Goal: Task Accomplishment & Management: Manage account settings

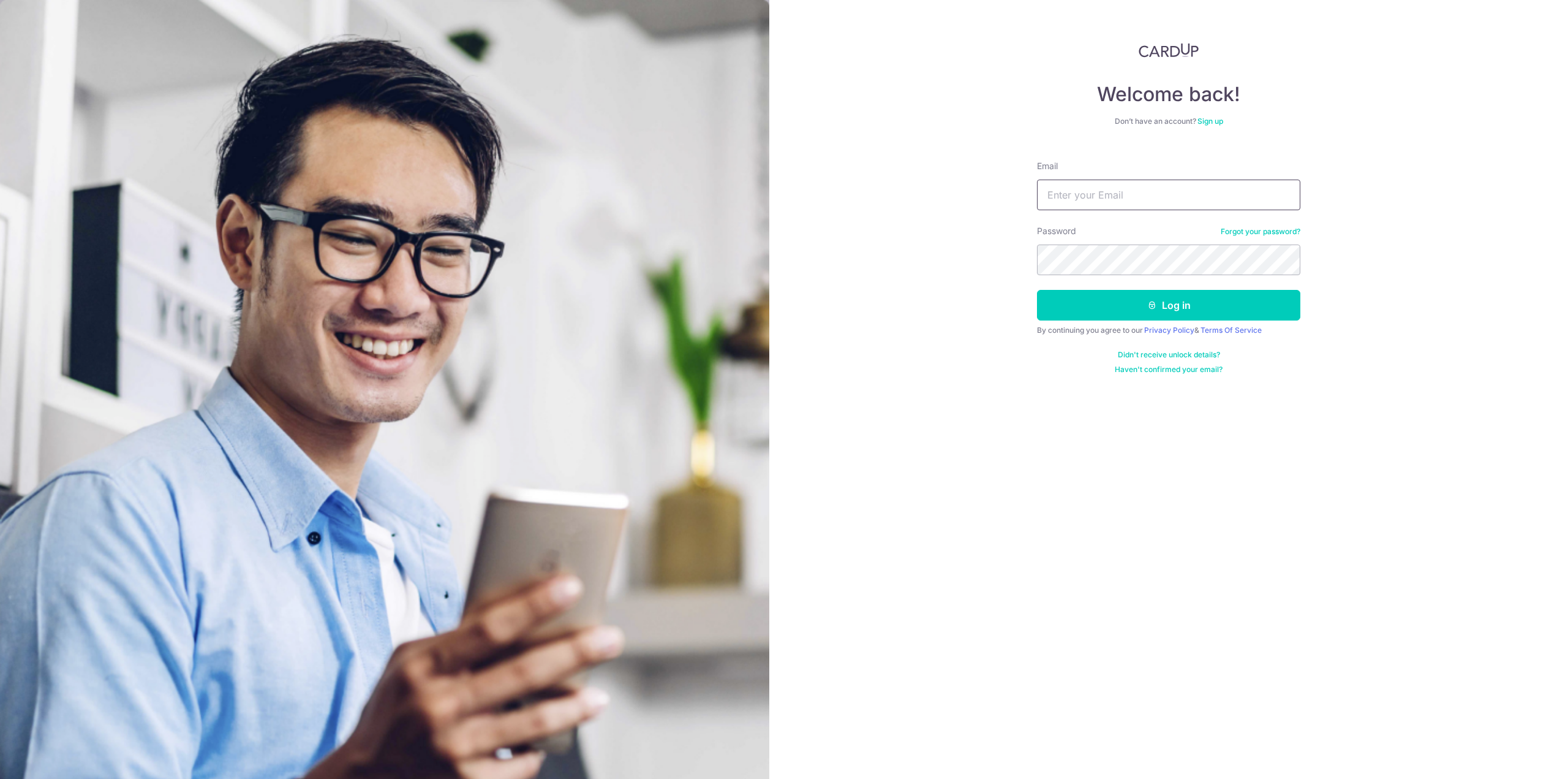
drag, startPoint x: 1172, startPoint y: 189, endPoint x: 1159, endPoint y: 210, distance: 24.7
click at [1172, 189] on input "Email" at bounding box center [1169, 195] width 264 height 31
click at [1105, 242] on div "Password Forgot your password?" at bounding box center [1169, 250] width 264 height 50
drag, startPoint x: 1187, startPoint y: 188, endPoint x: 741, endPoint y: 207, distance: 446.4
click at [763, 207] on section "Welcome back! Don’t have an account? Sign up Email pangzencheang@gmail.com Pass…" at bounding box center [784, 390] width 1568 height 779
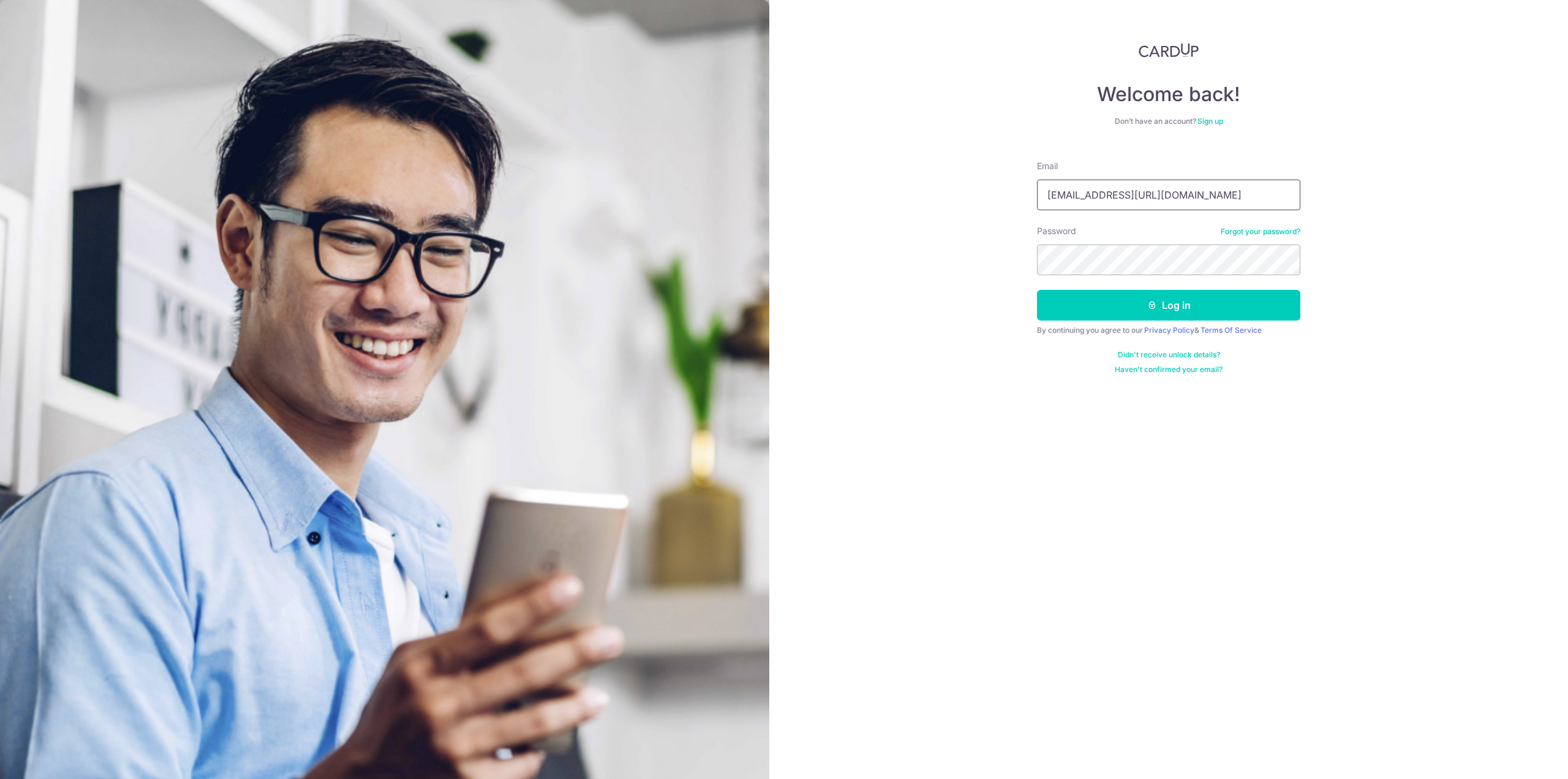
type input "[EMAIL_ADDRESS][DOMAIN_NAME]"
click at [1037, 290] on button "Log in" at bounding box center [1169, 305] width 264 height 31
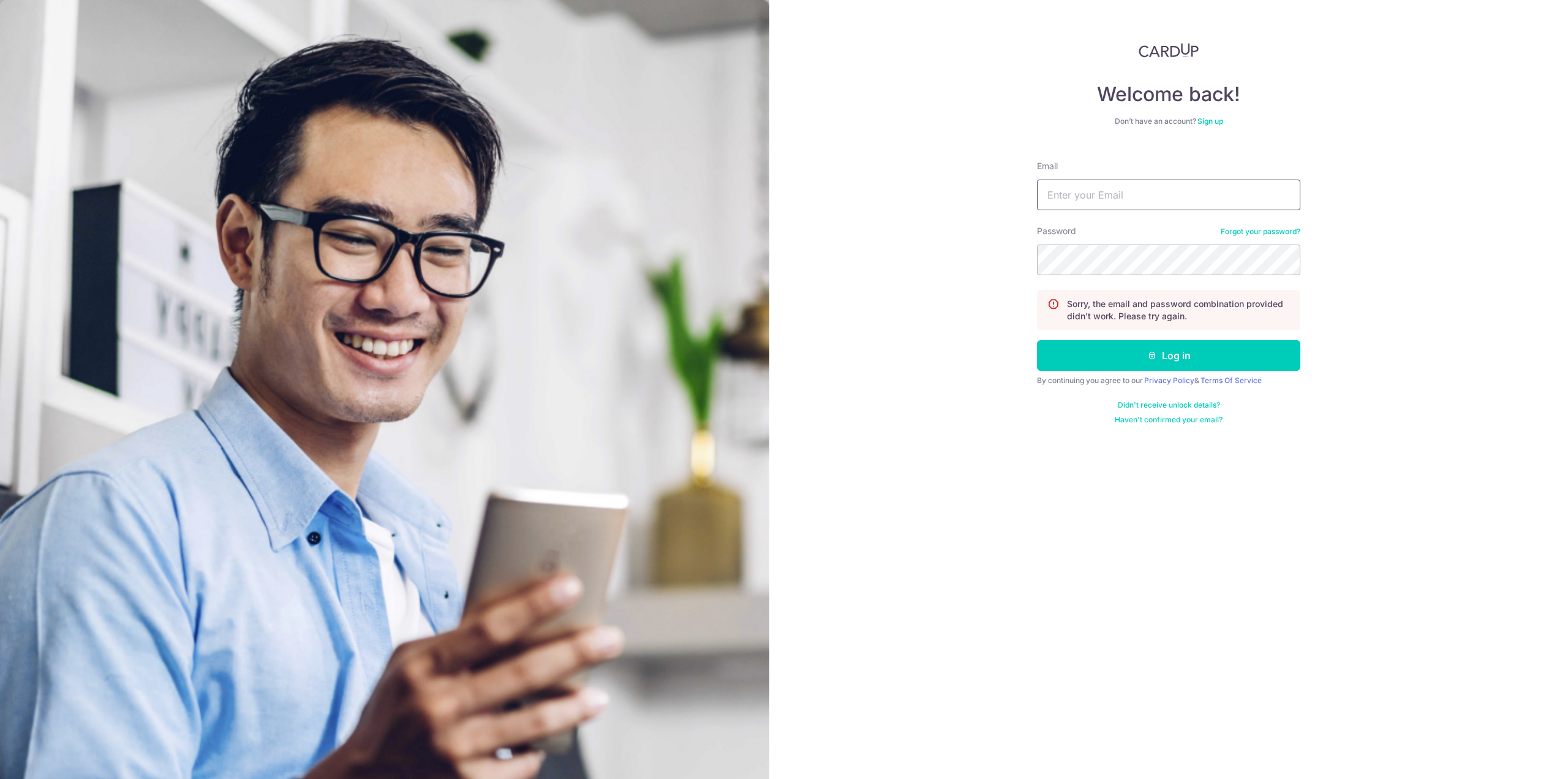
click at [1169, 193] on input "Email" at bounding box center [1169, 195] width 264 height 31
type input "zencheang@hotmail.com"
click at [1037, 340] on button "Log in" at bounding box center [1169, 355] width 264 height 31
drag, startPoint x: 1219, startPoint y: 216, endPoint x: 1213, endPoint y: 211, distance: 7.8
click at [1214, 211] on form "Email Password Forgot your password? Sorry, the email and password combination …" at bounding box center [1169, 287] width 264 height 274
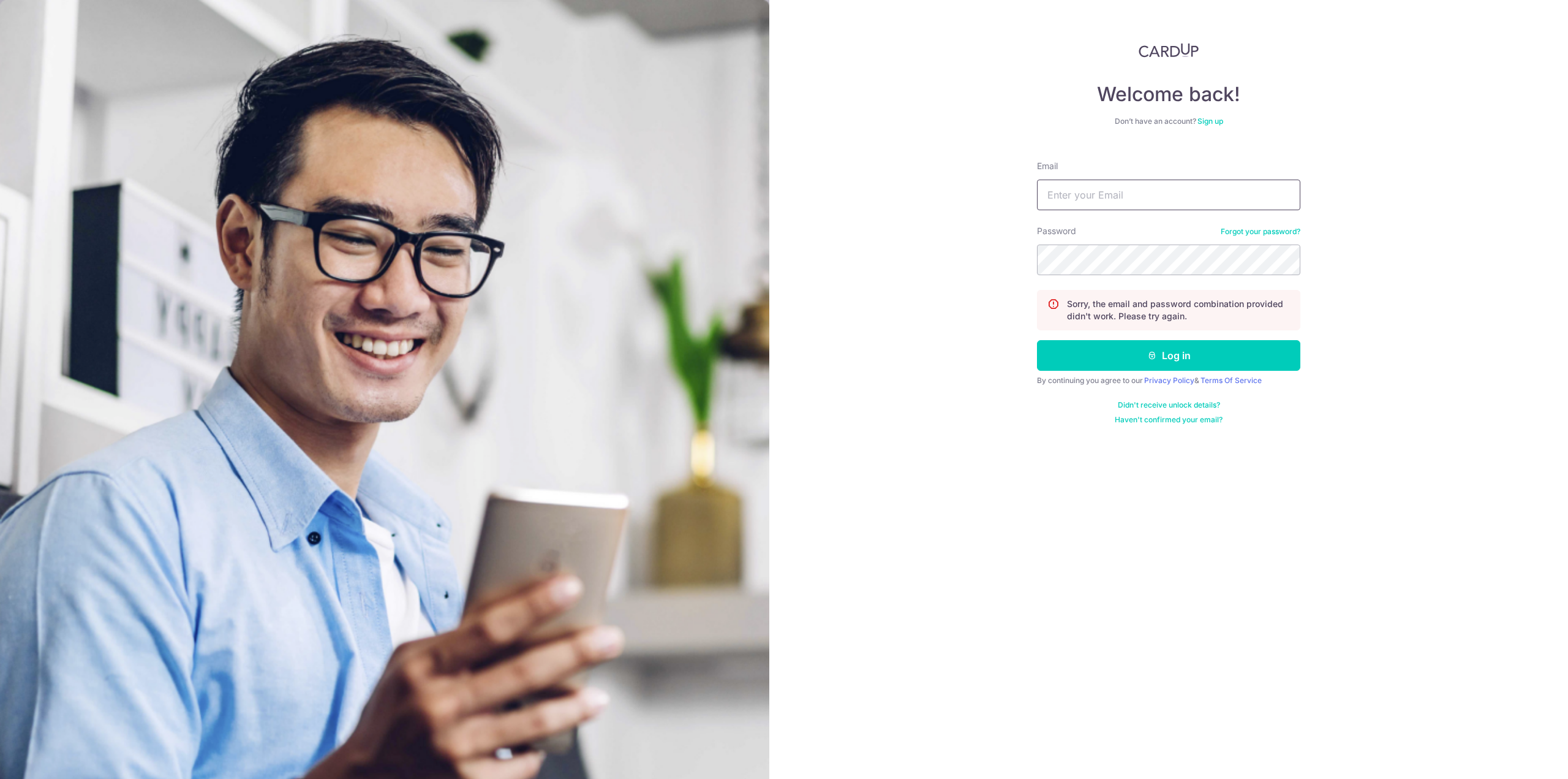
click at [1194, 193] on input "Email" at bounding box center [1169, 195] width 264 height 31
type input "pangzencheang@gmail.com"
click at [1037, 340] on button "Log in" at bounding box center [1169, 355] width 264 height 31
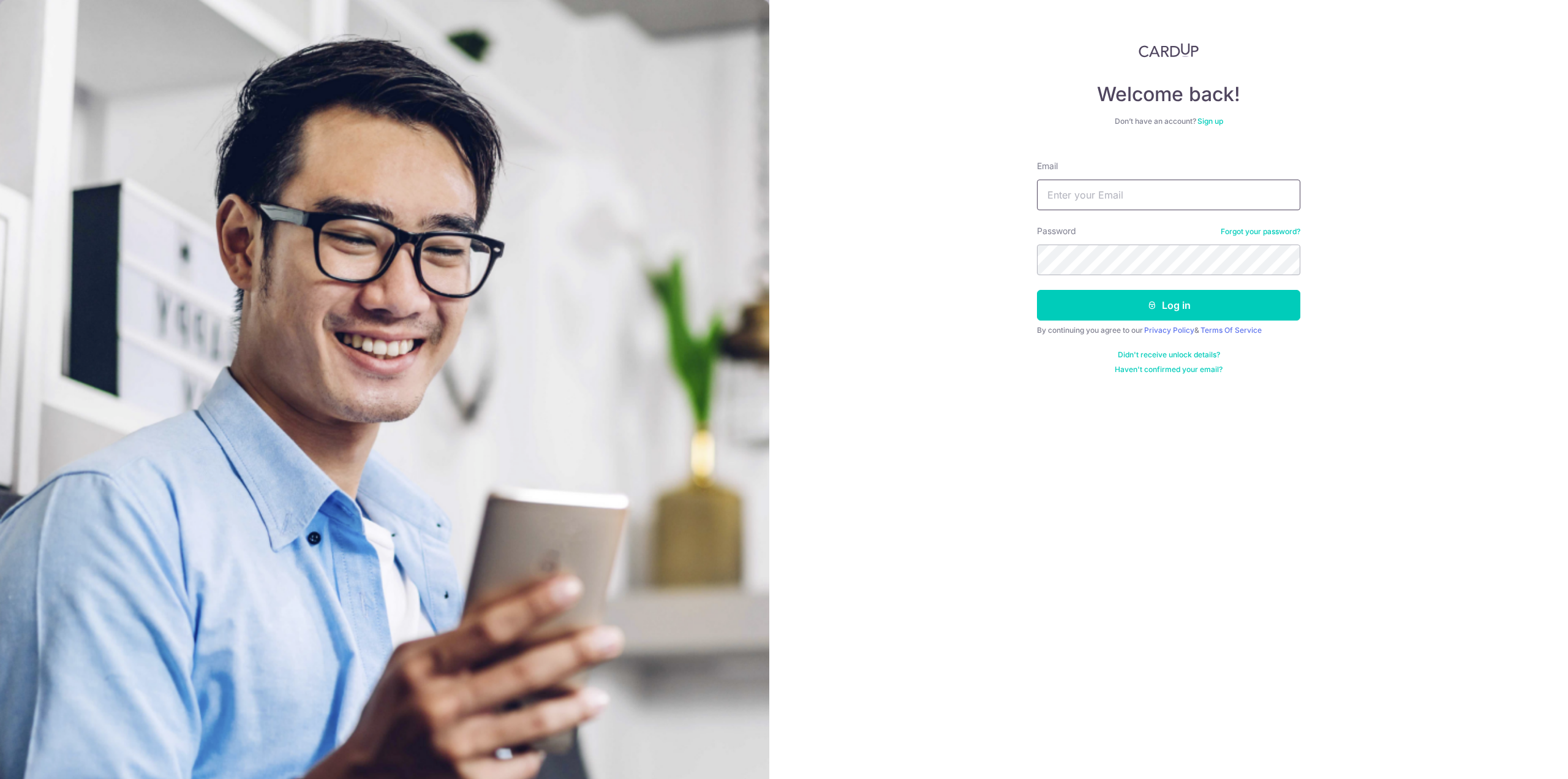
click at [1102, 205] on input "Email" at bounding box center [1169, 195] width 264 height 31
type input "zencheang@hotmail.com"
click at [1176, 306] on button "Log in" at bounding box center [1169, 305] width 264 height 31
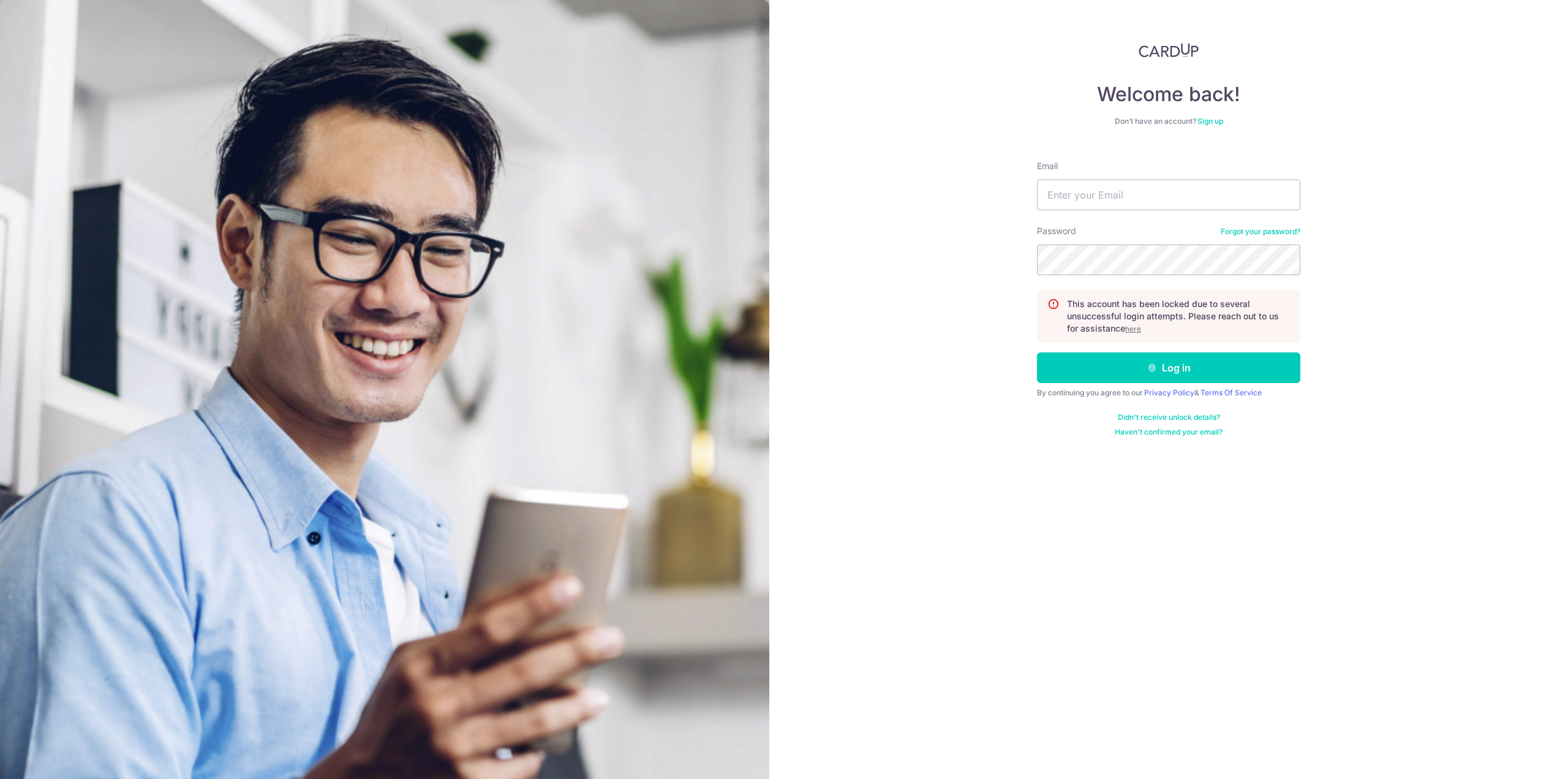
click at [1130, 327] on u "here" at bounding box center [1133, 328] width 16 height 9
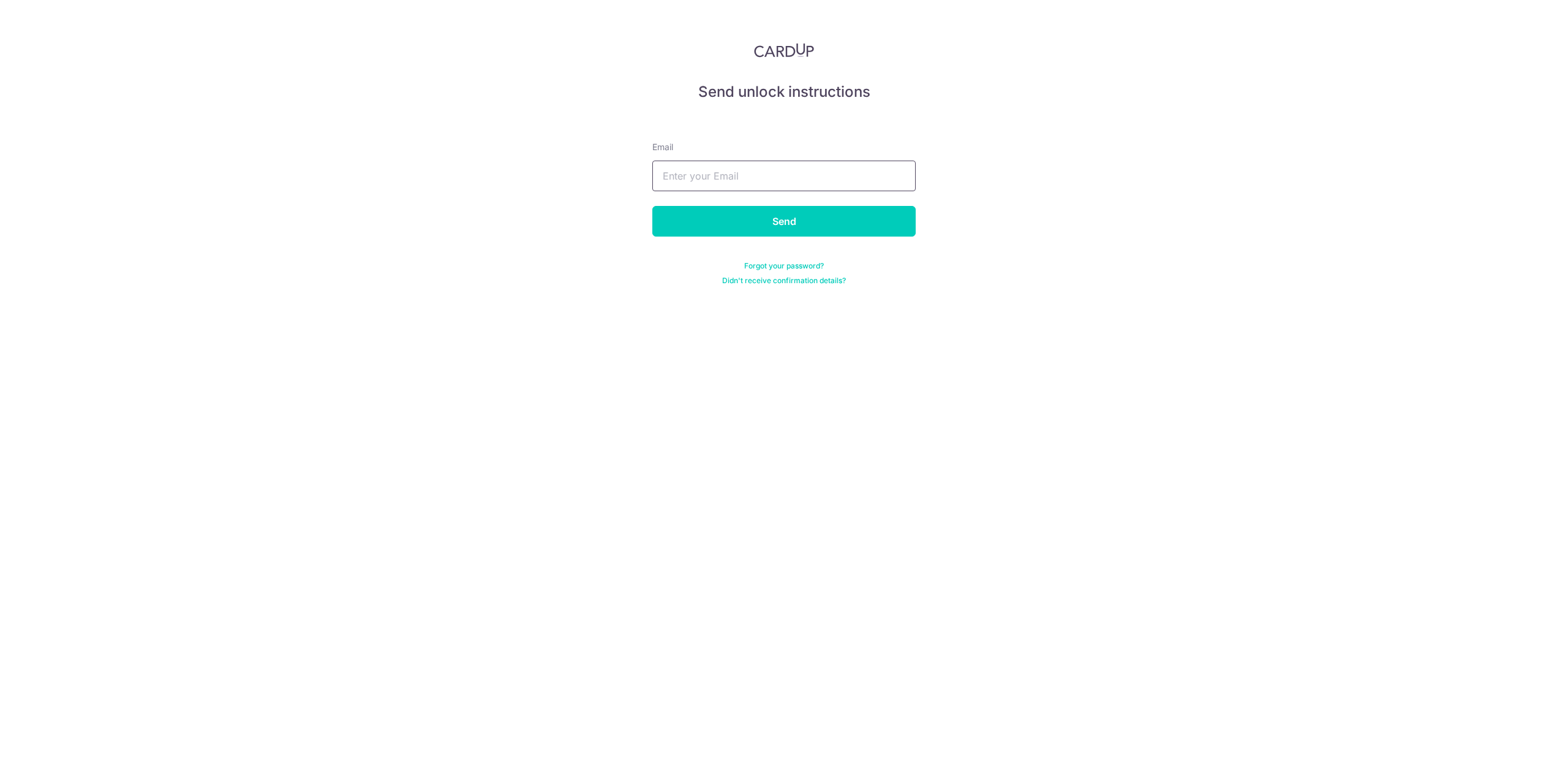
click at [764, 162] on input "text" at bounding box center [784, 175] width 264 height 31
type input "zencheang@hotmail.com"
click at [748, 232] on input "Send" at bounding box center [784, 221] width 264 height 31
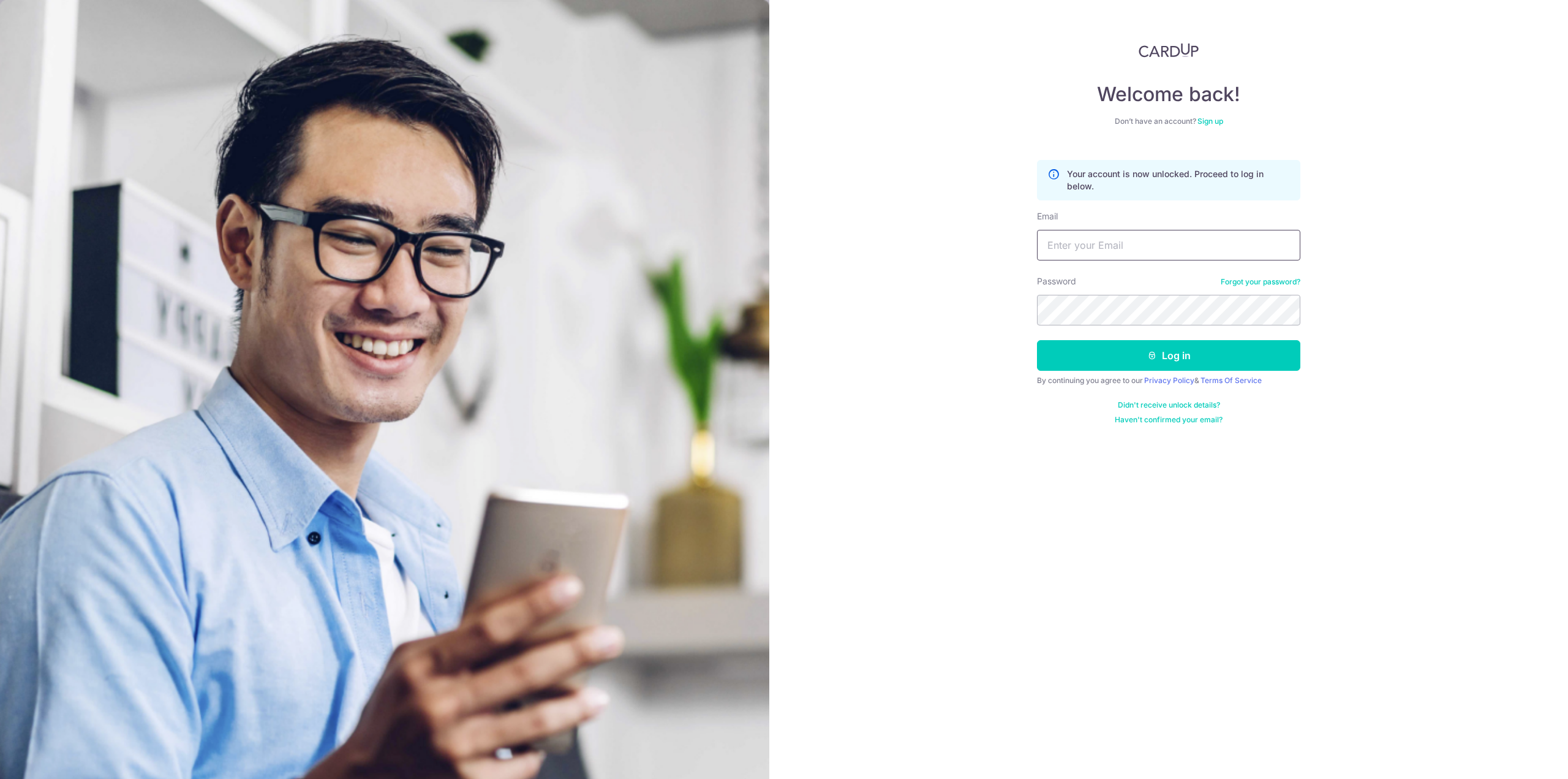
click at [1162, 243] on input "Email" at bounding box center [1169, 245] width 264 height 31
drag, startPoint x: 1378, startPoint y: 332, endPoint x: 1306, endPoint y: 298, distance: 79.6
click at [1378, 331] on div "Welcome back! Don’t have an account? Sign up Your account is now unlocked. Proc…" at bounding box center [1169, 390] width 799 height 779
click at [1282, 285] on link "Forgot your password?" at bounding box center [1261, 282] width 80 height 10
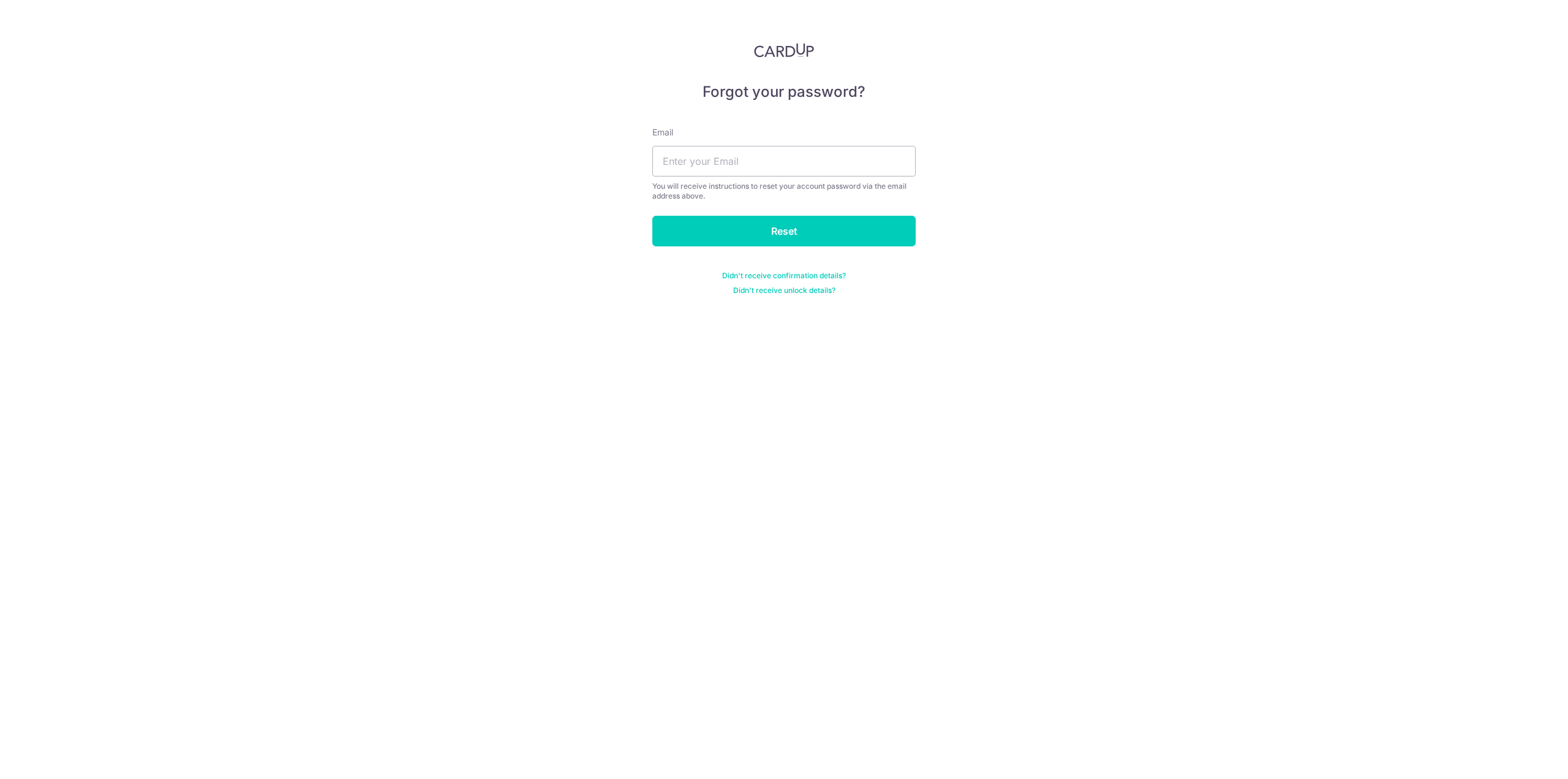
click at [778, 137] on div "Email You will receive instructions to reset your account password via the emai…" at bounding box center [784, 164] width 264 height 75
drag, startPoint x: 789, startPoint y: 147, endPoint x: 791, endPoint y: 154, distance: 7.3
click at [791, 152] on input "text" at bounding box center [784, 161] width 264 height 31
type input "[EMAIL_ADDRESS][DOMAIN_NAME]"
click at [791, 242] on input "Reset" at bounding box center [784, 231] width 264 height 31
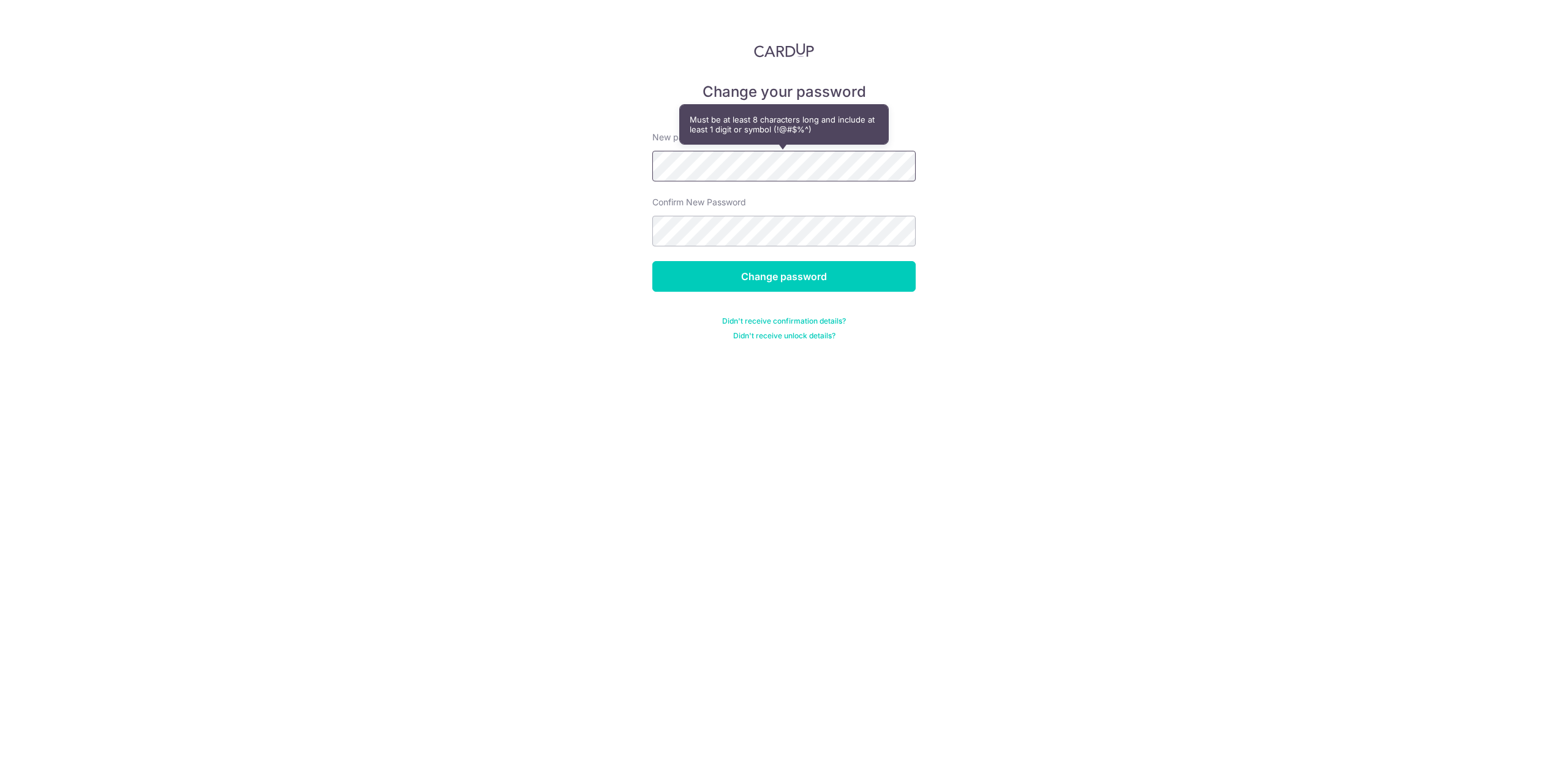
click at [557, 155] on div "Change your password New password Confirm New Password Change password Didn't r…" at bounding box center [784, 390] width 1568 height 779
click at [450, 206] on div "Change your password New password Confirm New Password Change password Didn't r…" at bounding box center [784, 390] width 1568 height 779
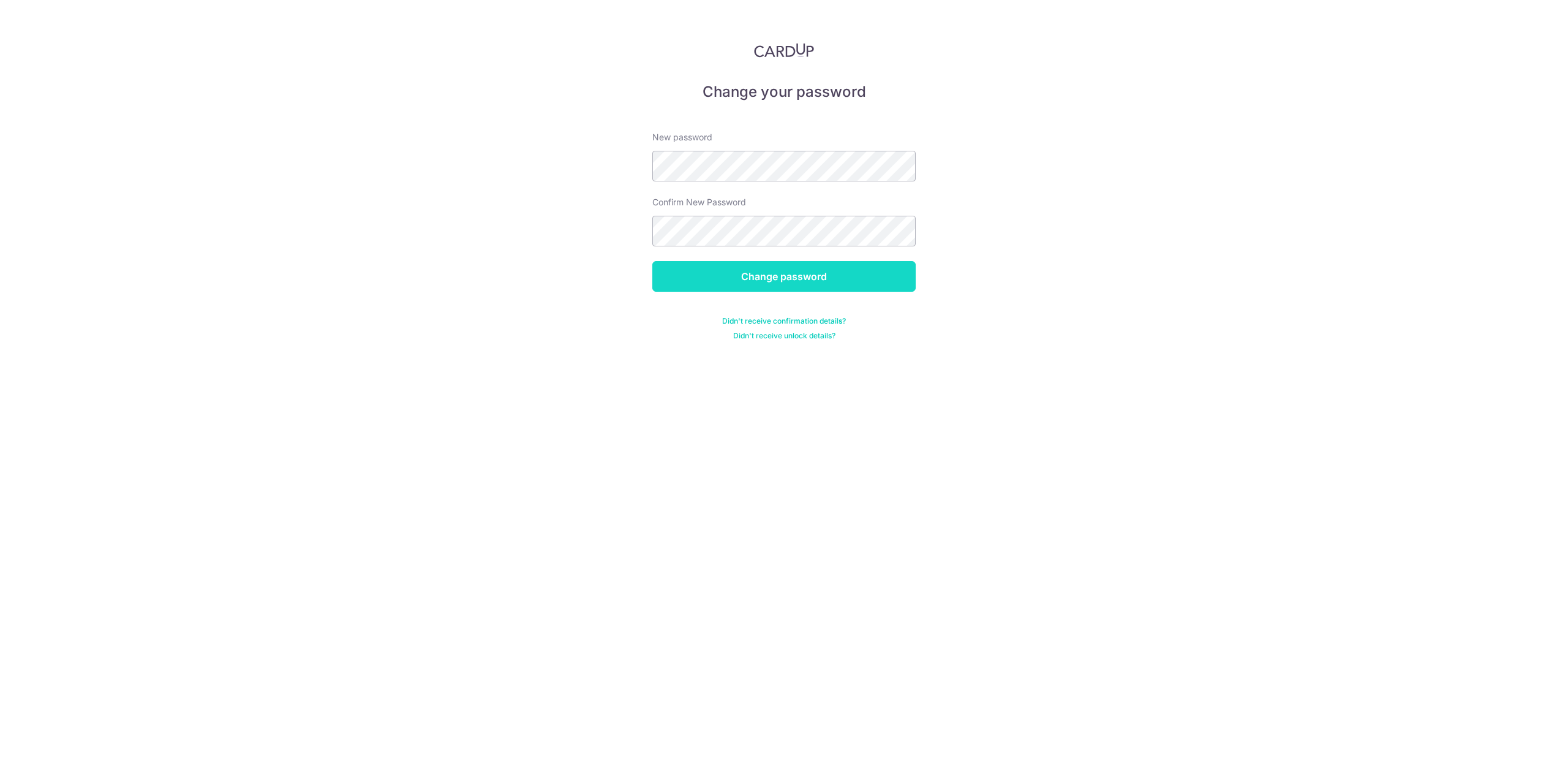
click at [737, 273] on input "Change password" at bounding box center [784, 276] width 264 height 31
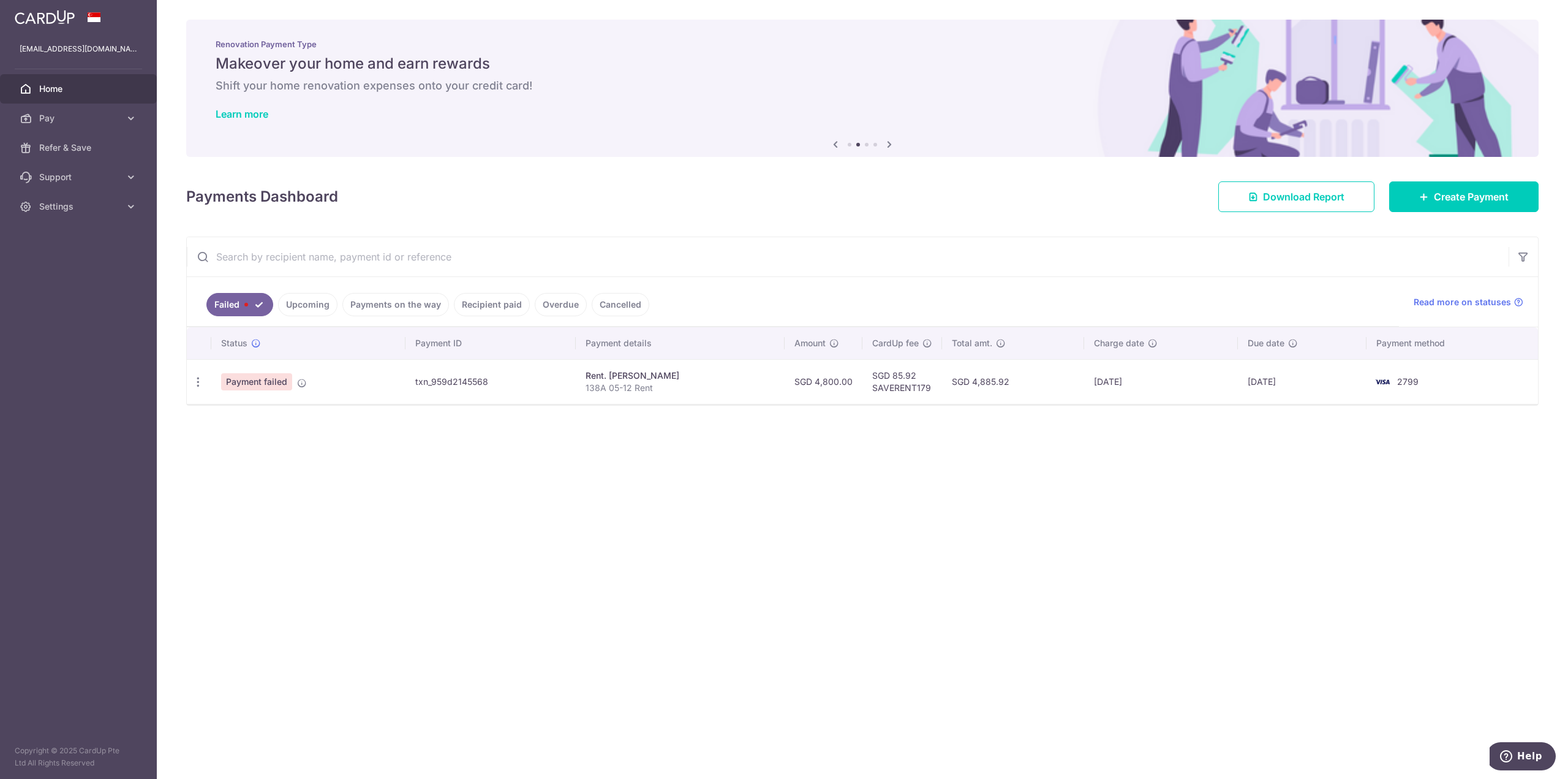
click at [310, 303] on link "Upcoming" at bounding box center [307, 305] width 60 height 23
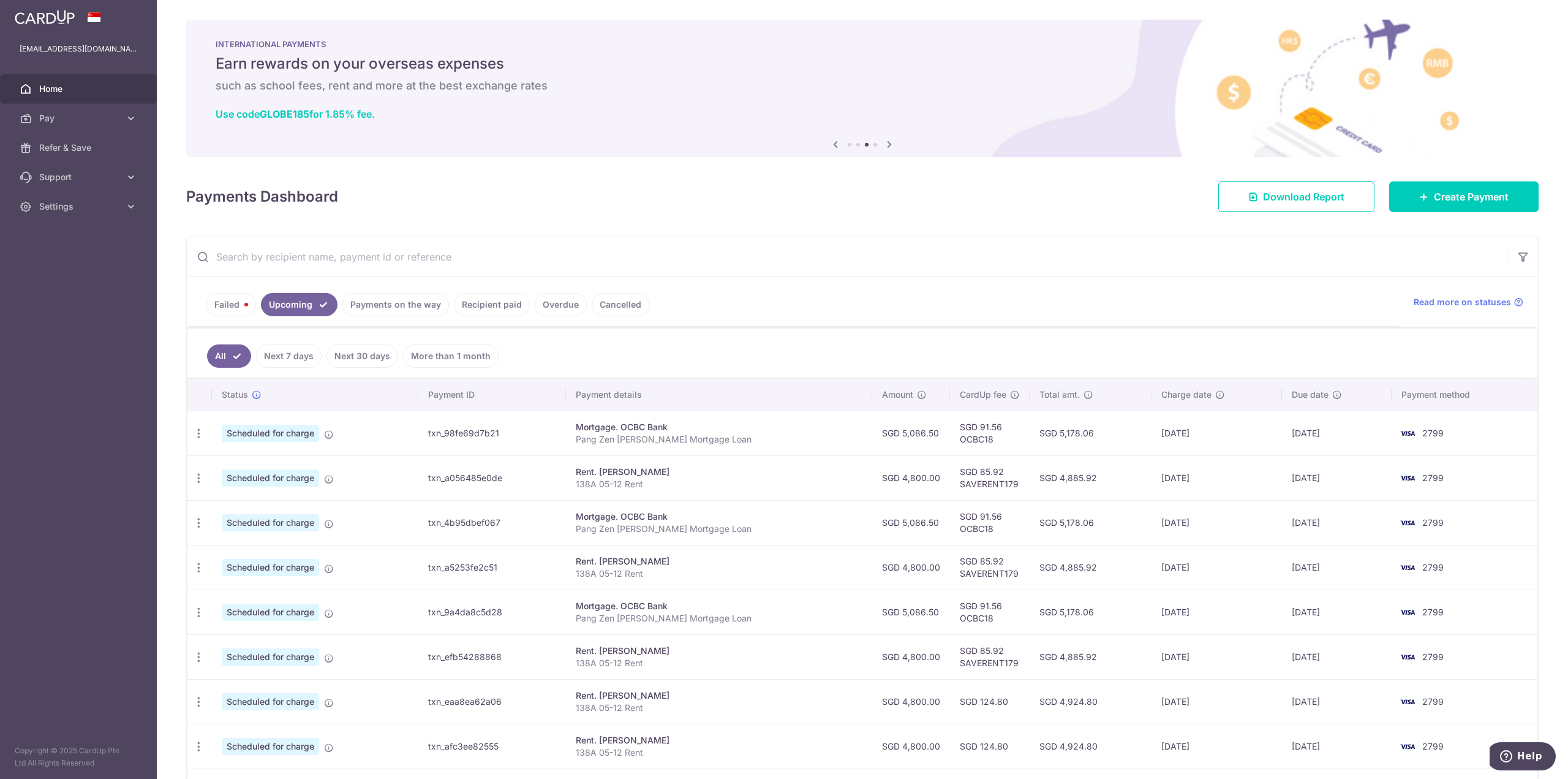
click at [375, 309] on link "Payments on the way" at bounding box center [396, 305] width 106 height 23
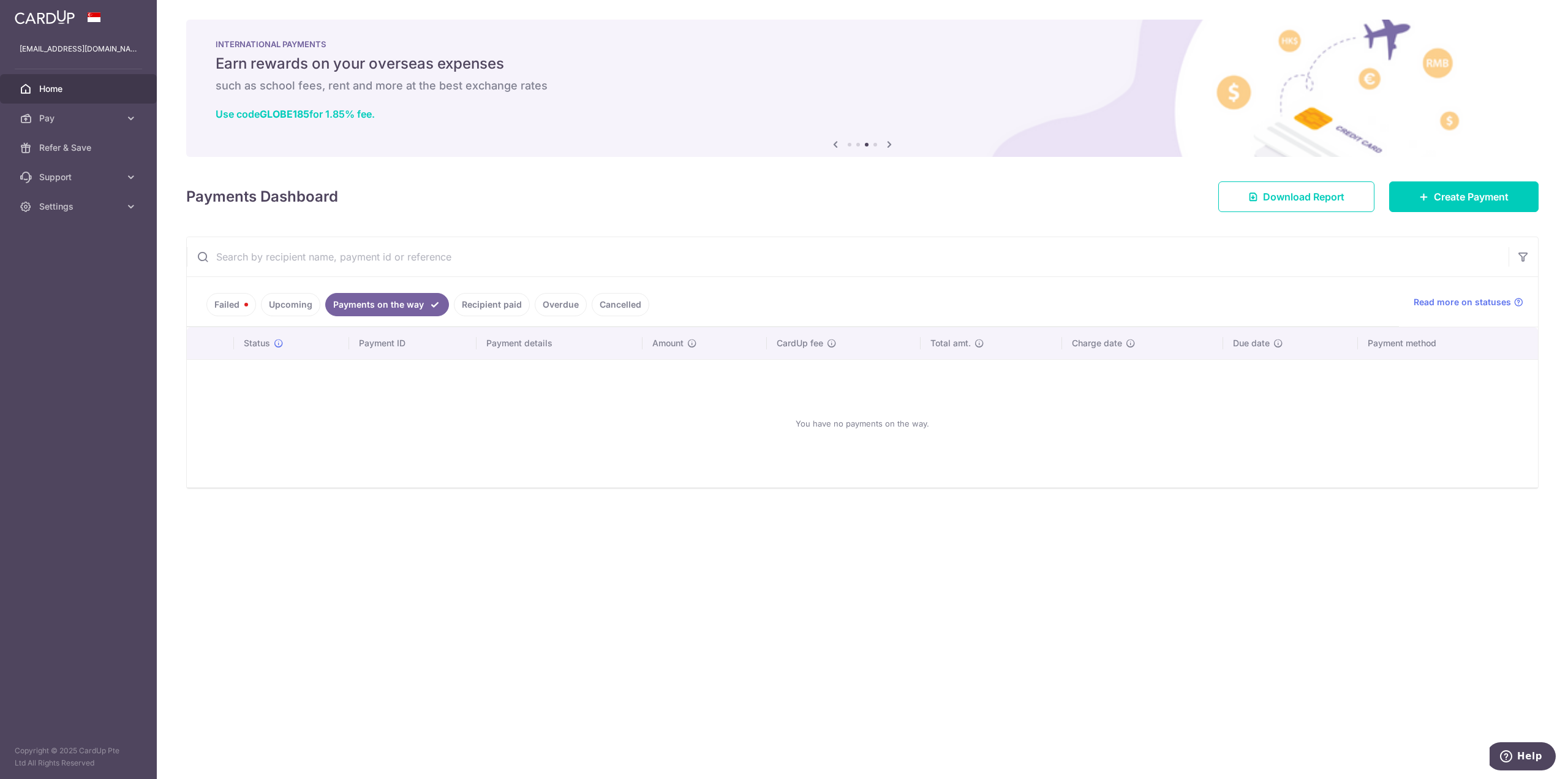
click at [297, 294] on link "Upcoming" at bounding box center [290, 305] width 60 height 23
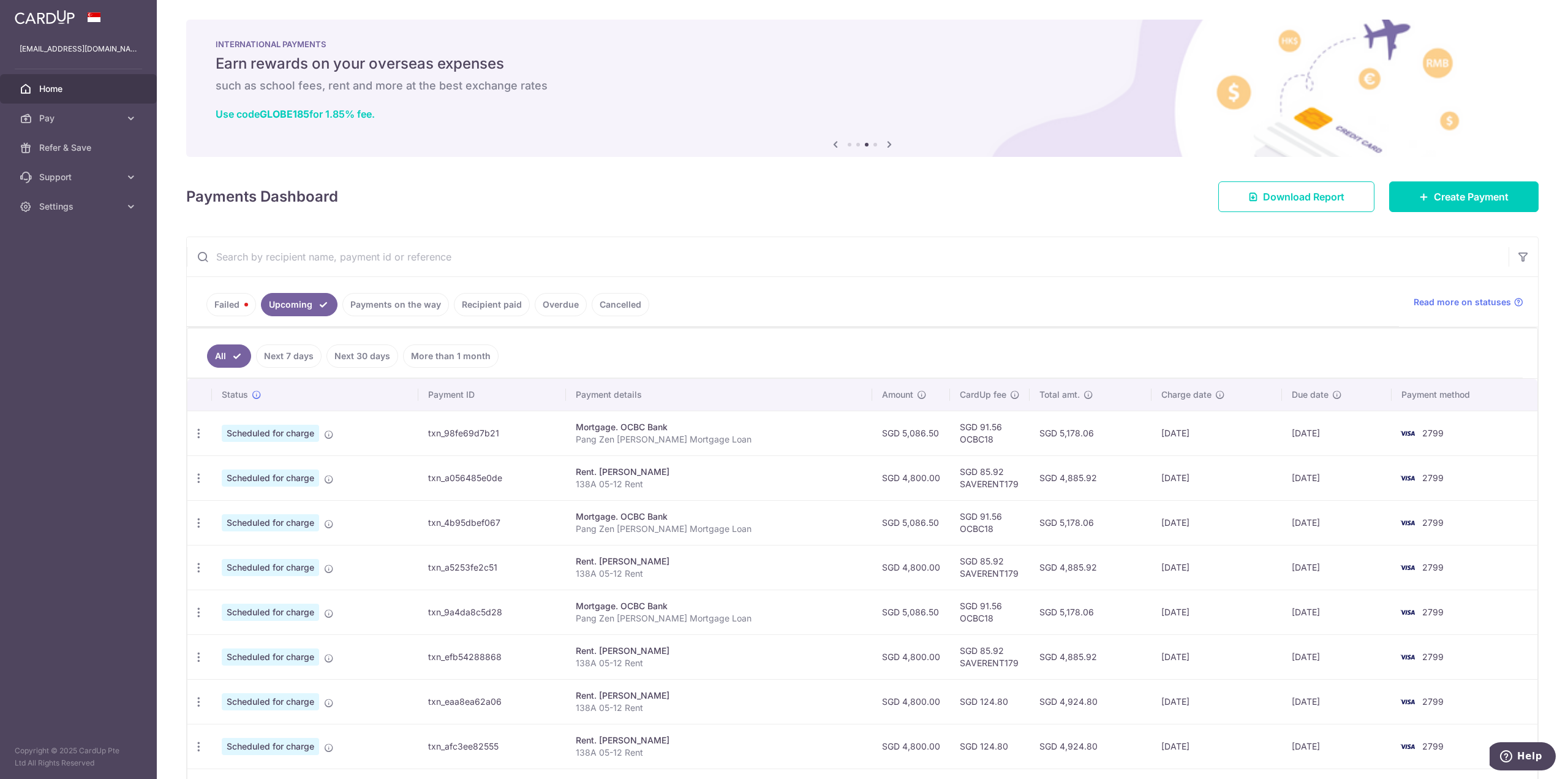
click at [233, 298] on link "Failed" at bounding box center [231, 305] width 50 height 23
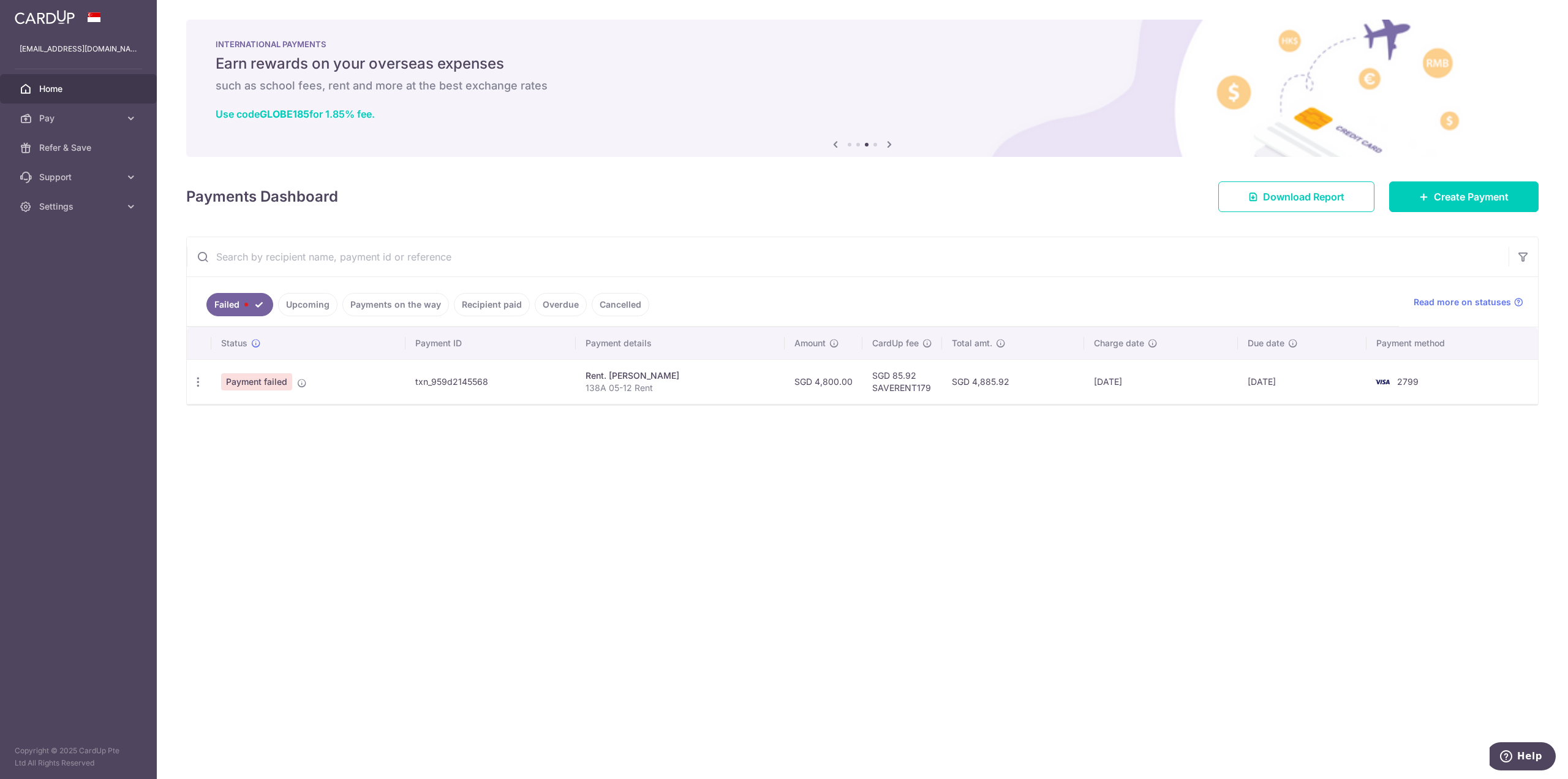
click at [302, 303] on link "Upcoming" at bounding box center [307, 305] width 60 height 23
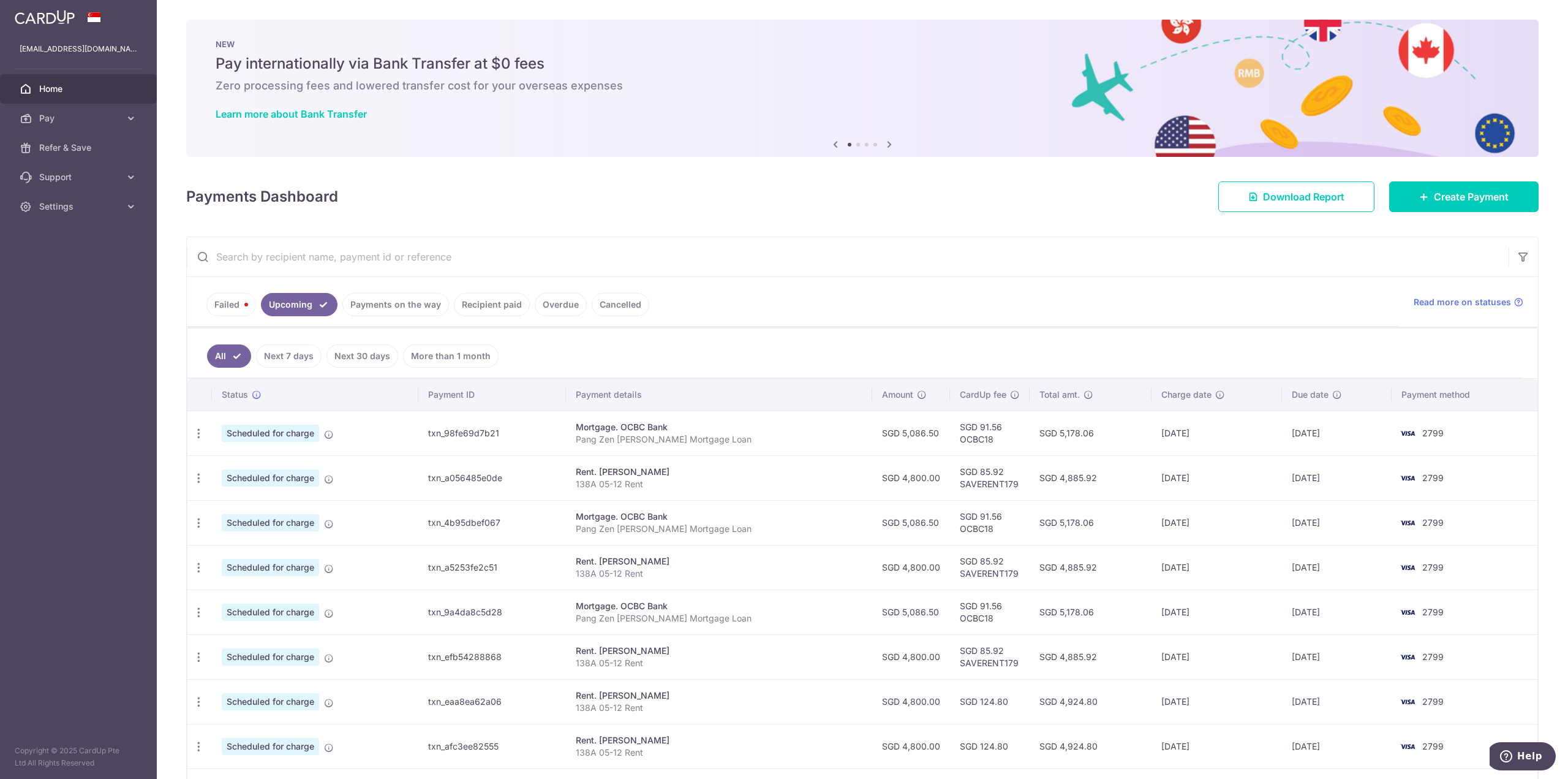
scroll to position [169, 0]
